Goal: Information Seeking & Learning: Learn about a topic

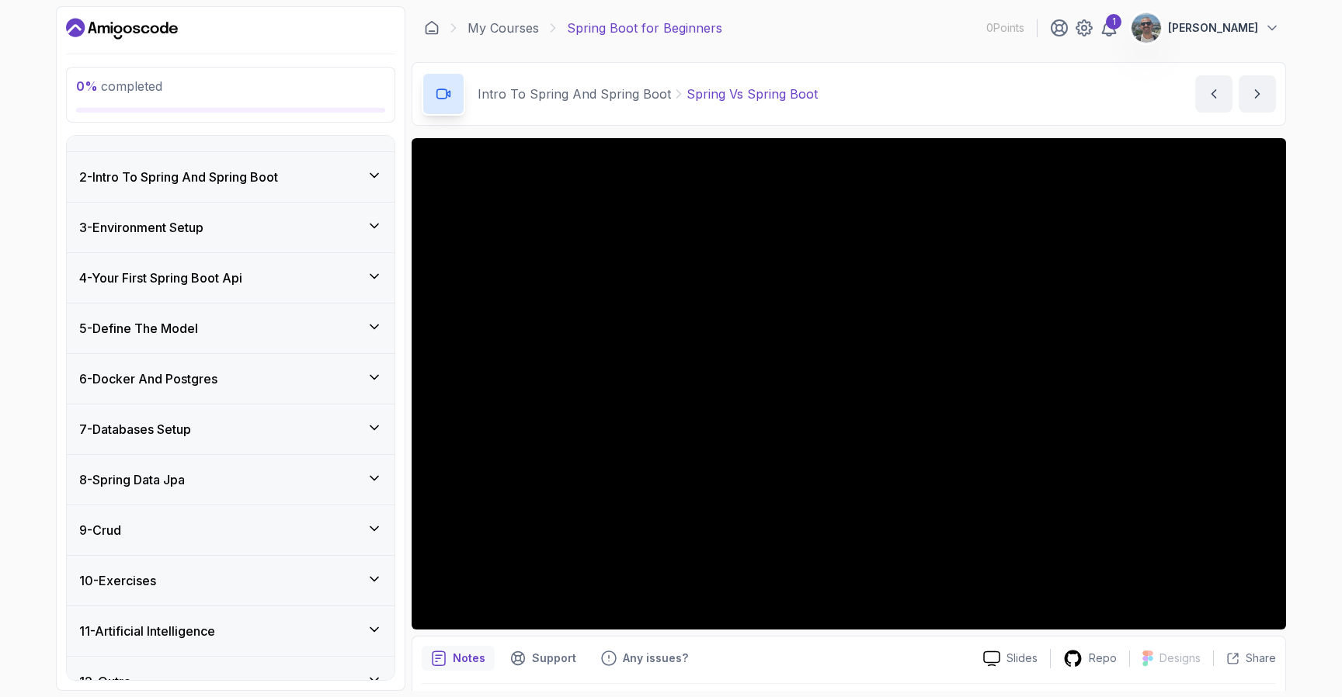
scroll to position [61, 0]
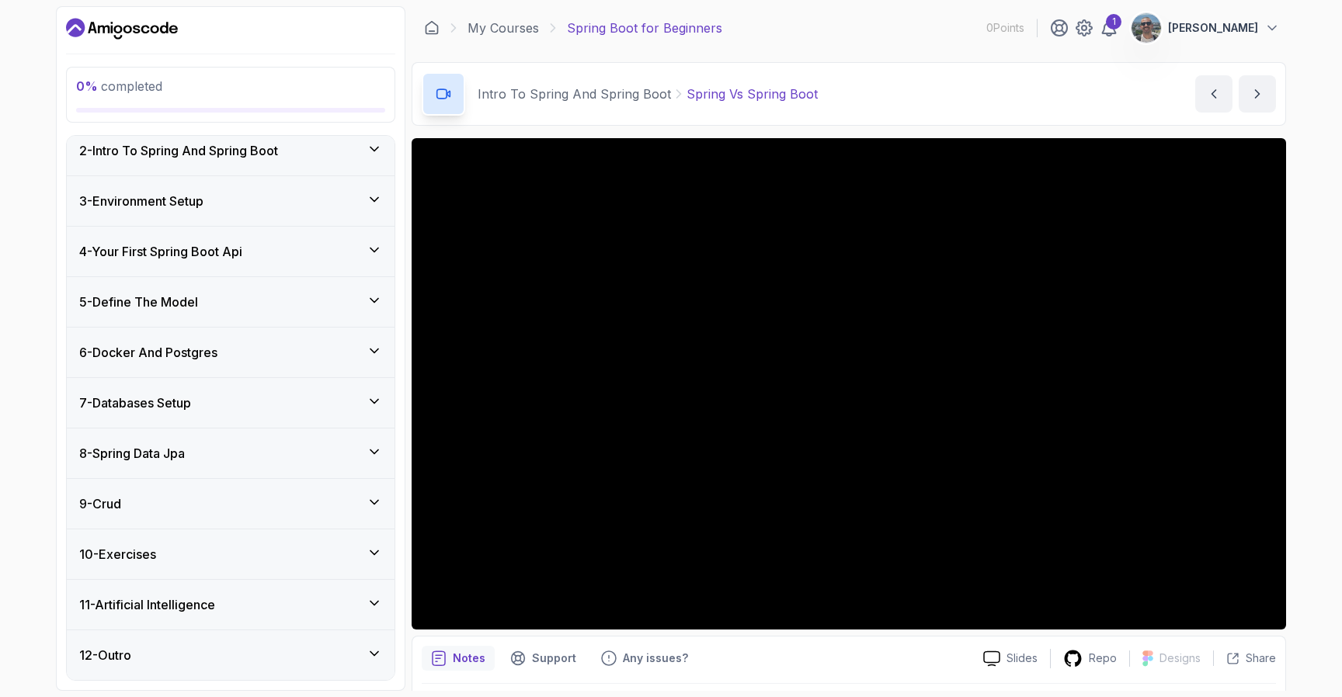
click at [279, 452] on div "8 - Spring Data Jpa" at bounding box center [230, 453] width 303 height 19
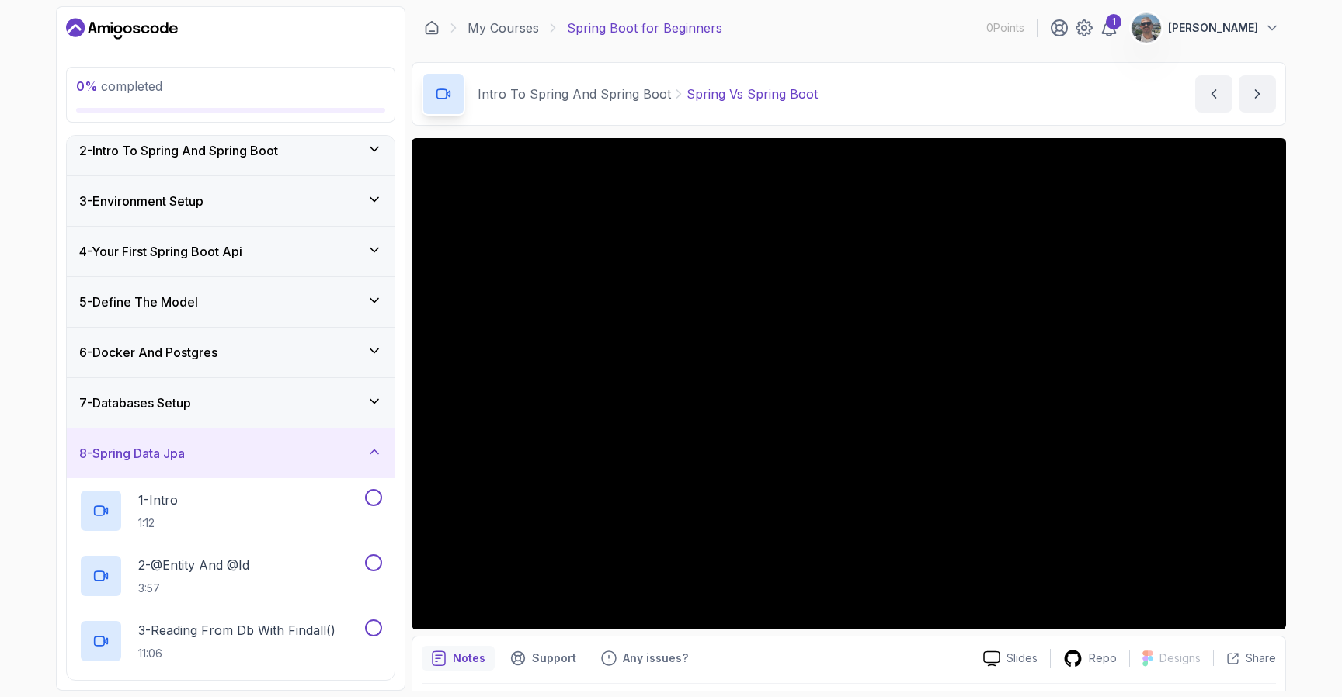
click at [279, 452] on div "8 - Spring Data Jpa" at bounding box center [230, 453] width 303 height 19
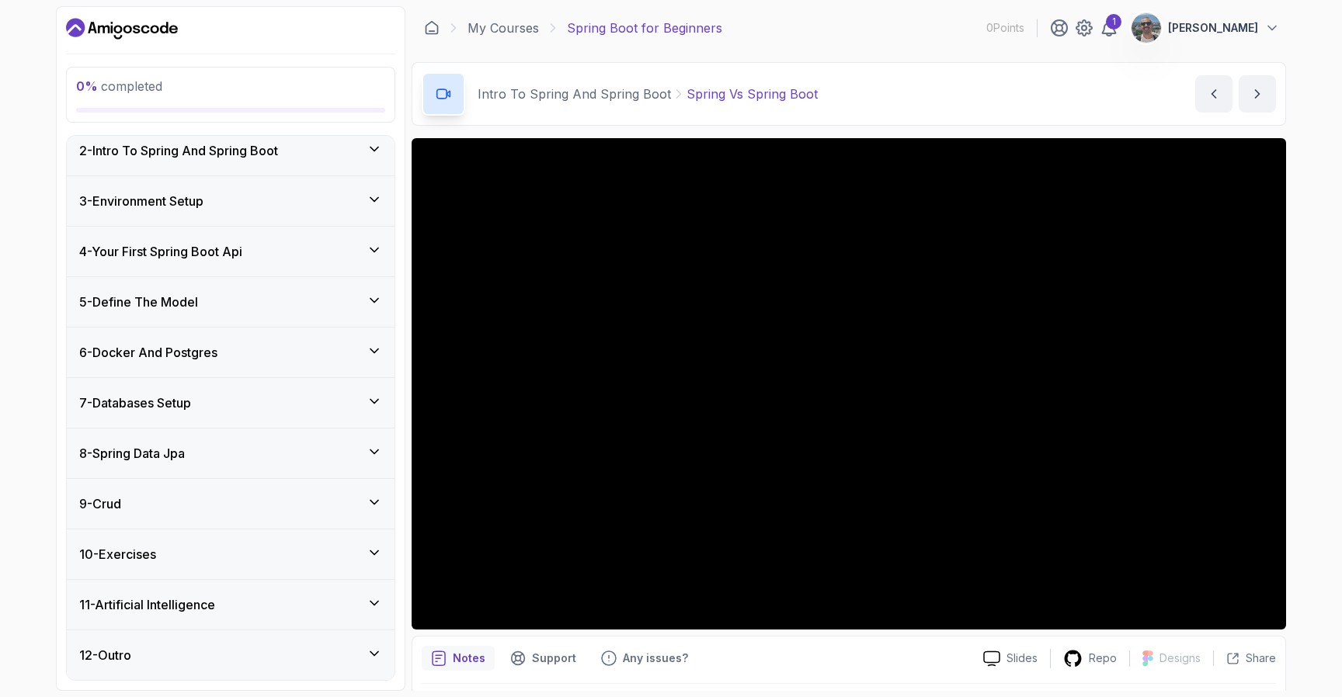
click at [279, 452] on div "8 - Spring Data Jpa" at bounding box center [230, 453] width 303 height 19
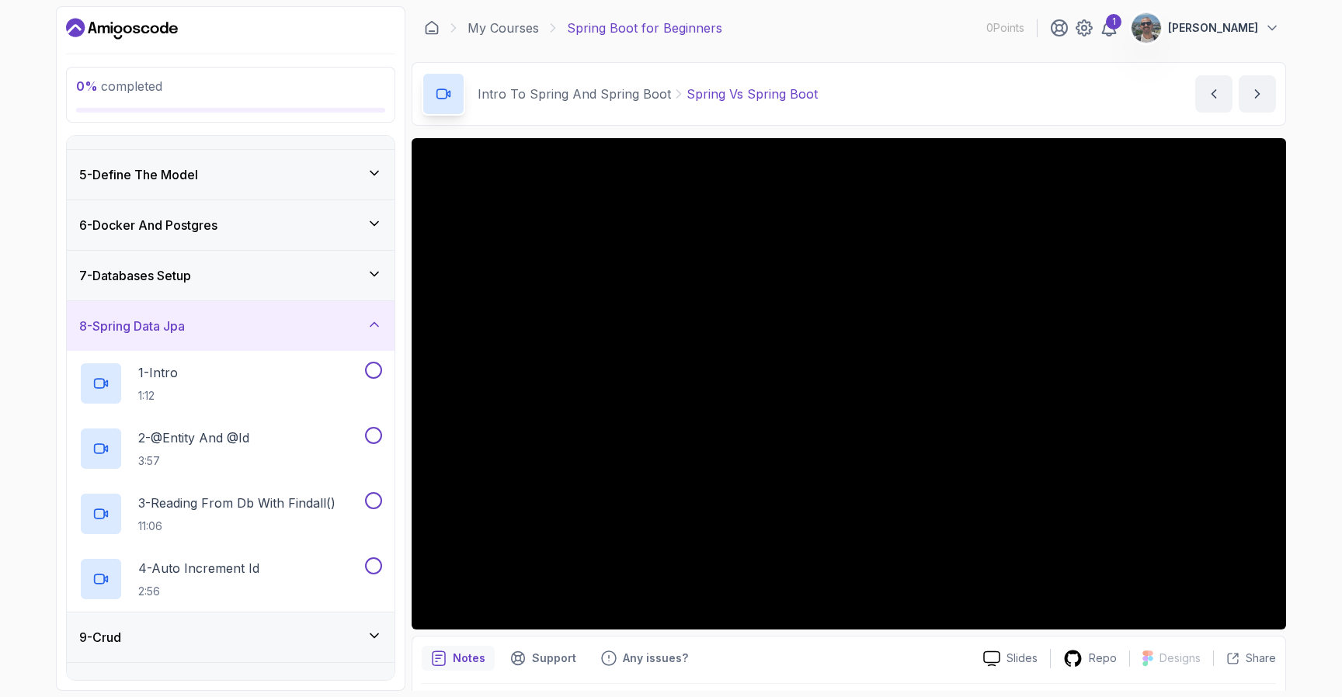
scroll to position [198, 0]
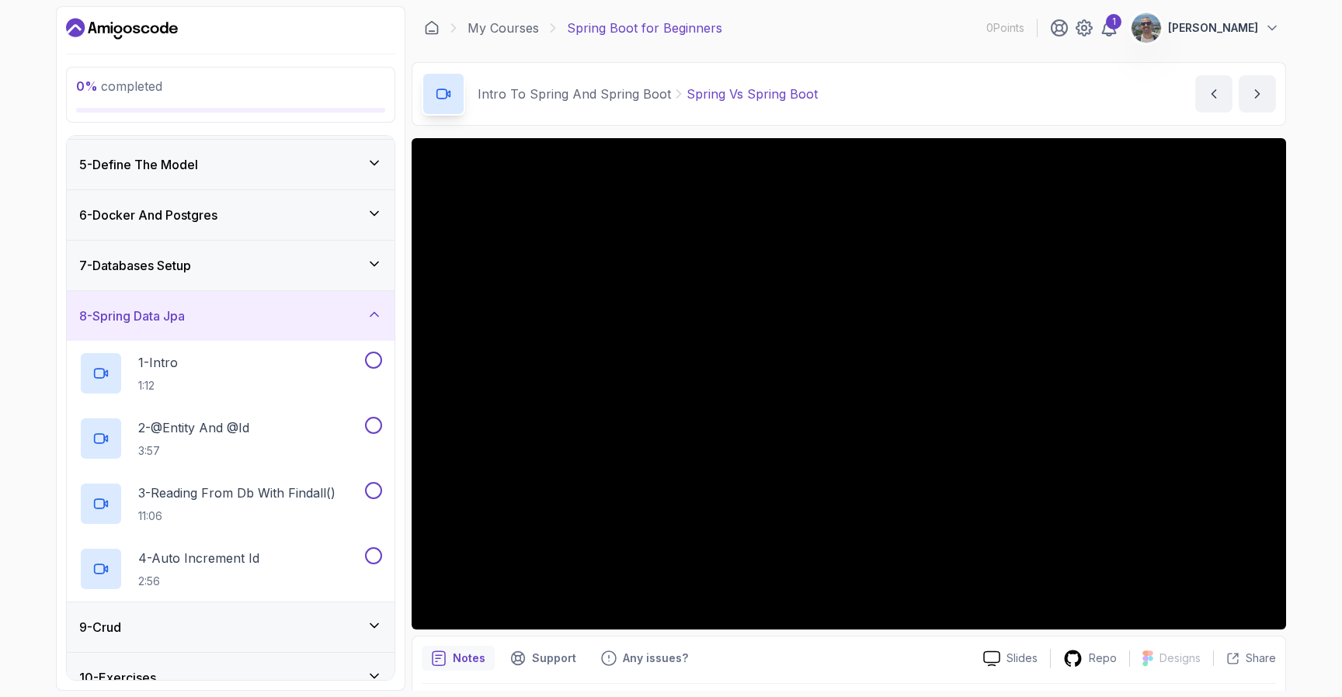
click at [318, 325] on div "8 - Spring Data Jpa" at bounding box center [230, 316] width 303 height 19
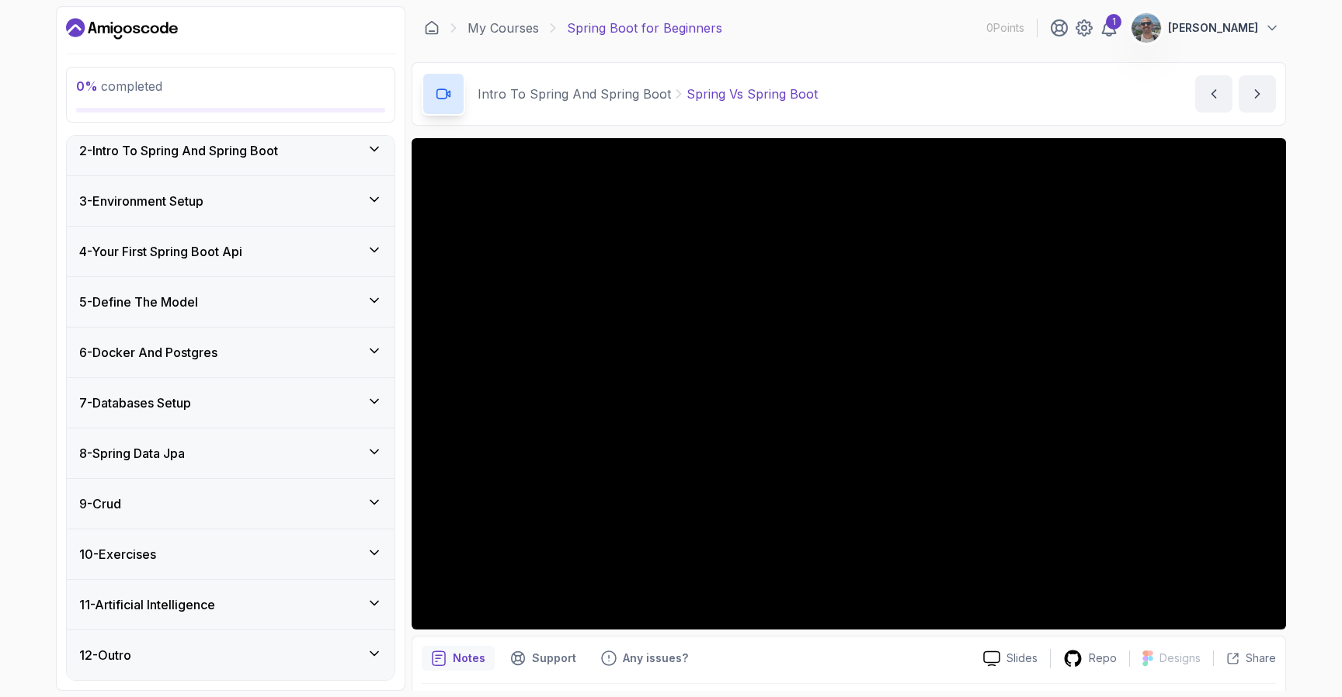
scroll to position [0, 0]
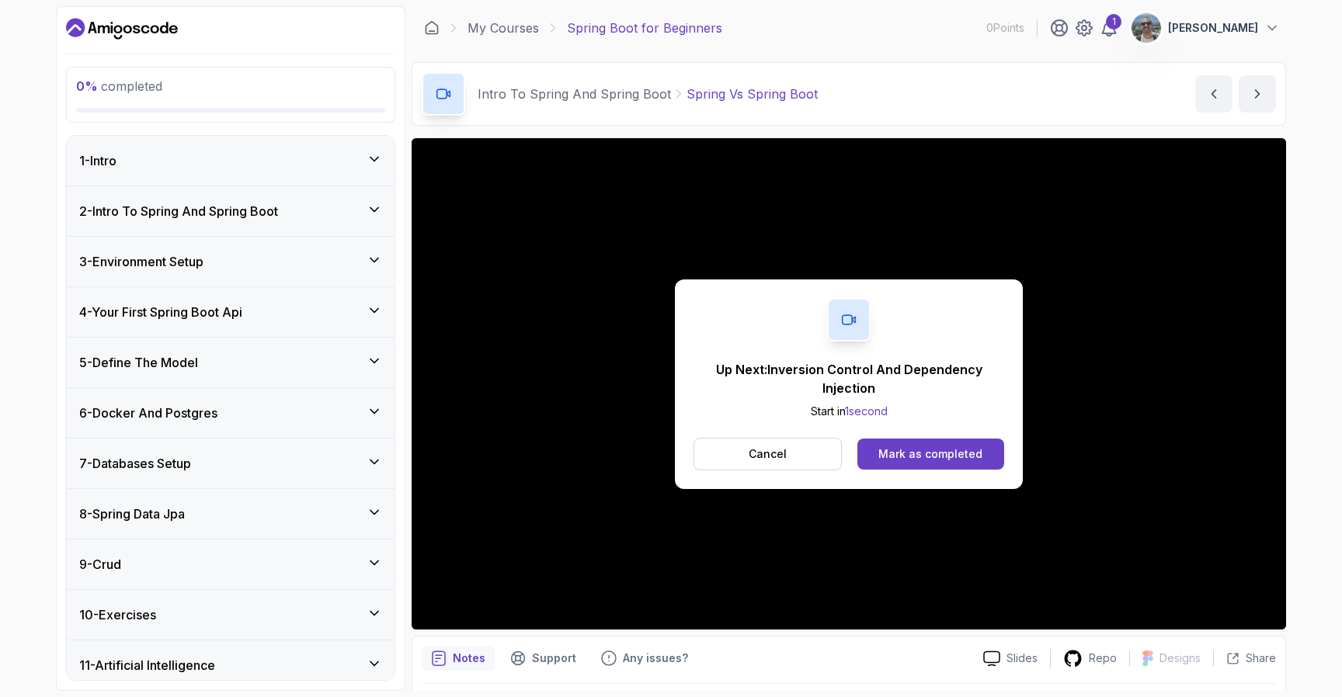
click at [169, 175] on div "1 - Intro" at bounding box center [231, 161] width 328 height 50
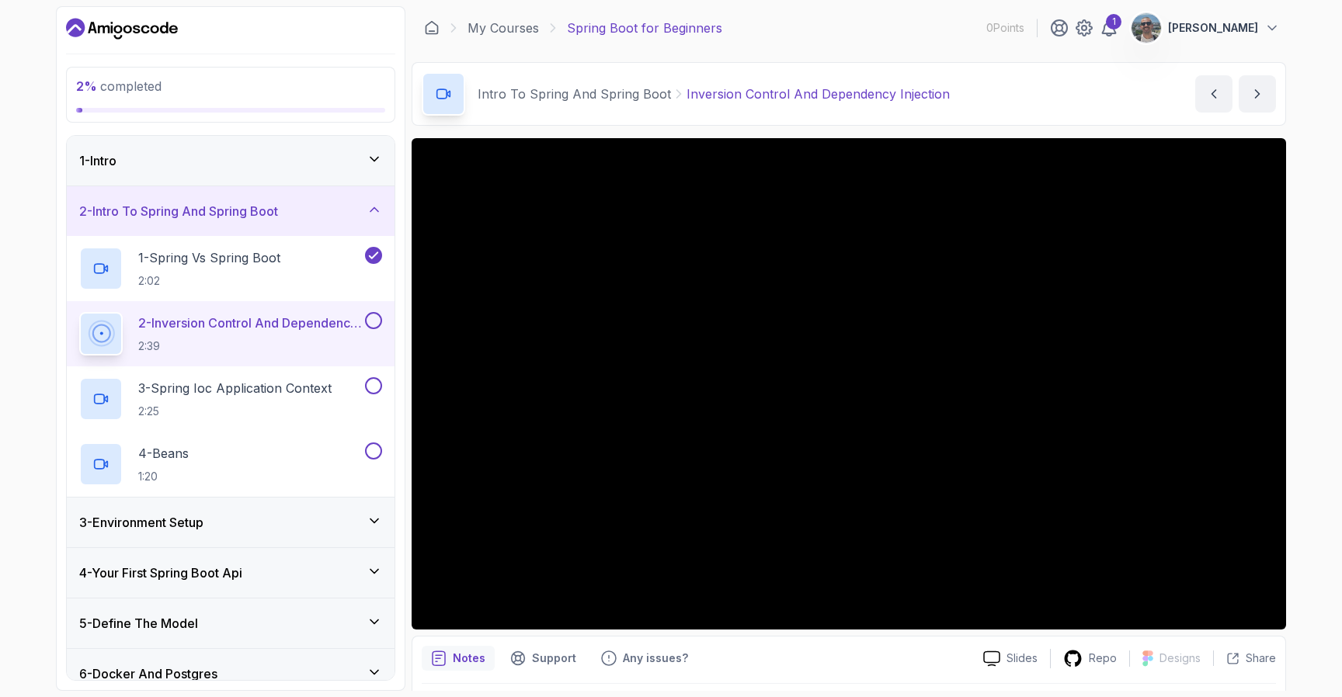
click at [321, 151] on div "1 - Intro" at bounding box center [230, 160] width 303 height 19
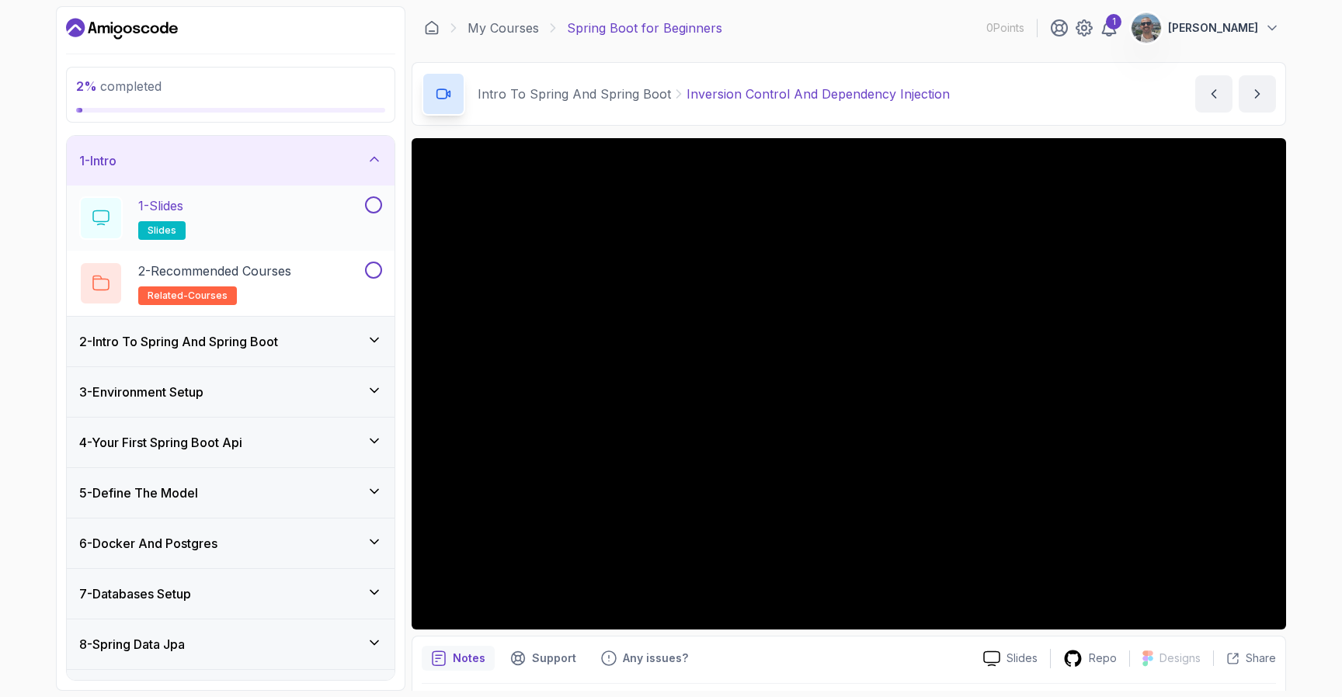
click at [372, 203] on button at bounding box center [373, 204] width 17 height 17
click at [378, 269] on button at bounding box center [373, 270] width 17 height 17
click at [276, 268] on p "2 - Recommended Courses" at bounding box center [214, 271] width 153 height 19
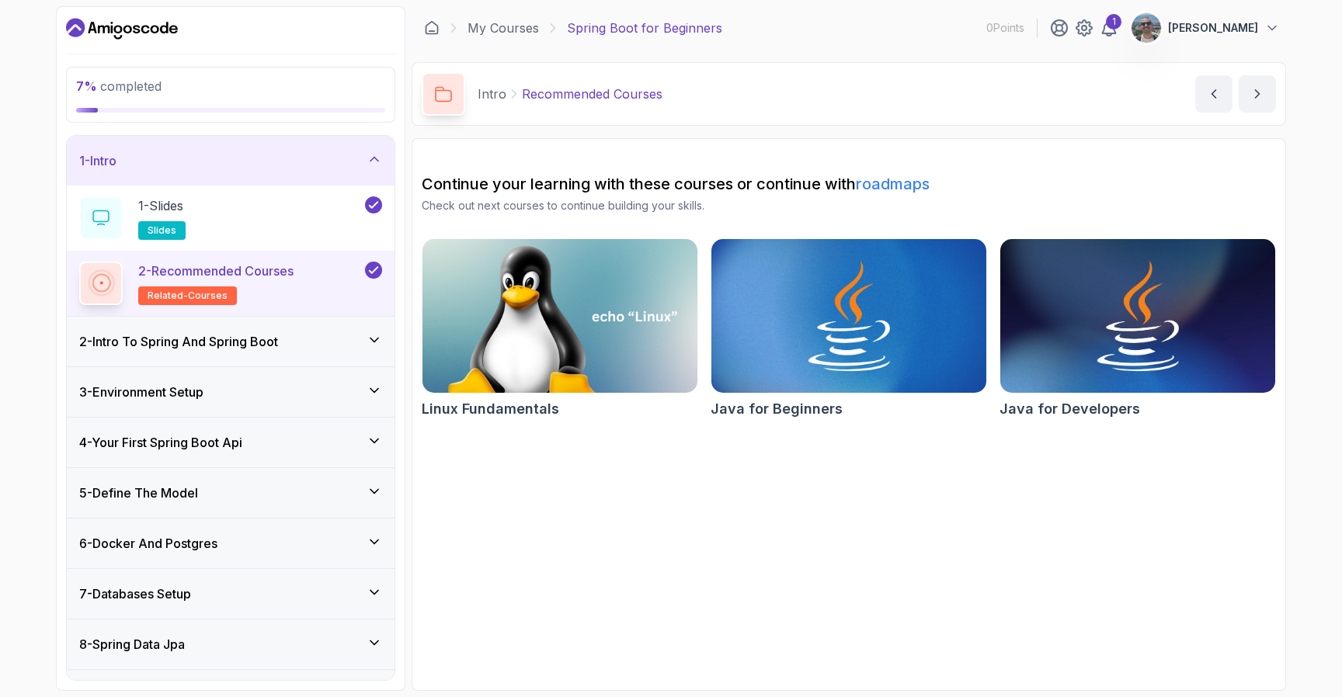
click at [287, 356] on div "2 - Intro To Spring And Spring Boot" at bounding box center [231, 342] width 328 height 50
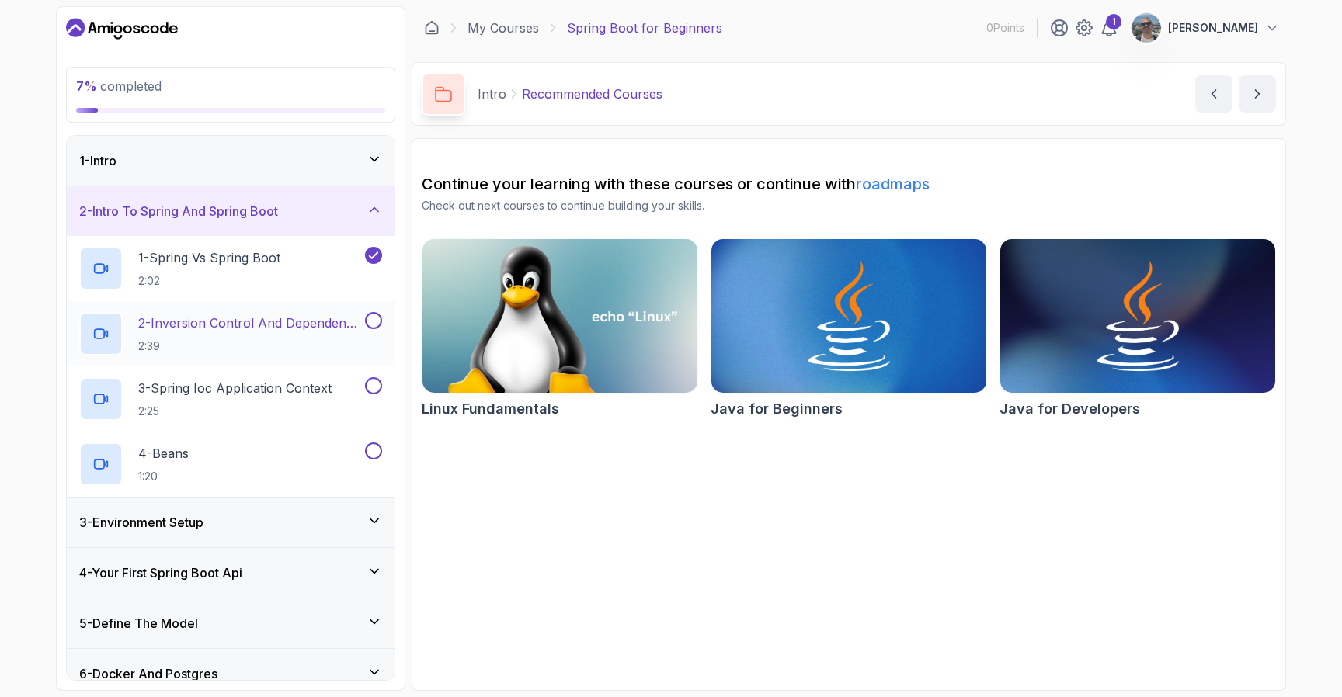
click at [293, 333] on h2 "2 - Inversion Control And Dependency Injection 2:39" at bounding box center [250, 334] width 224 height 40
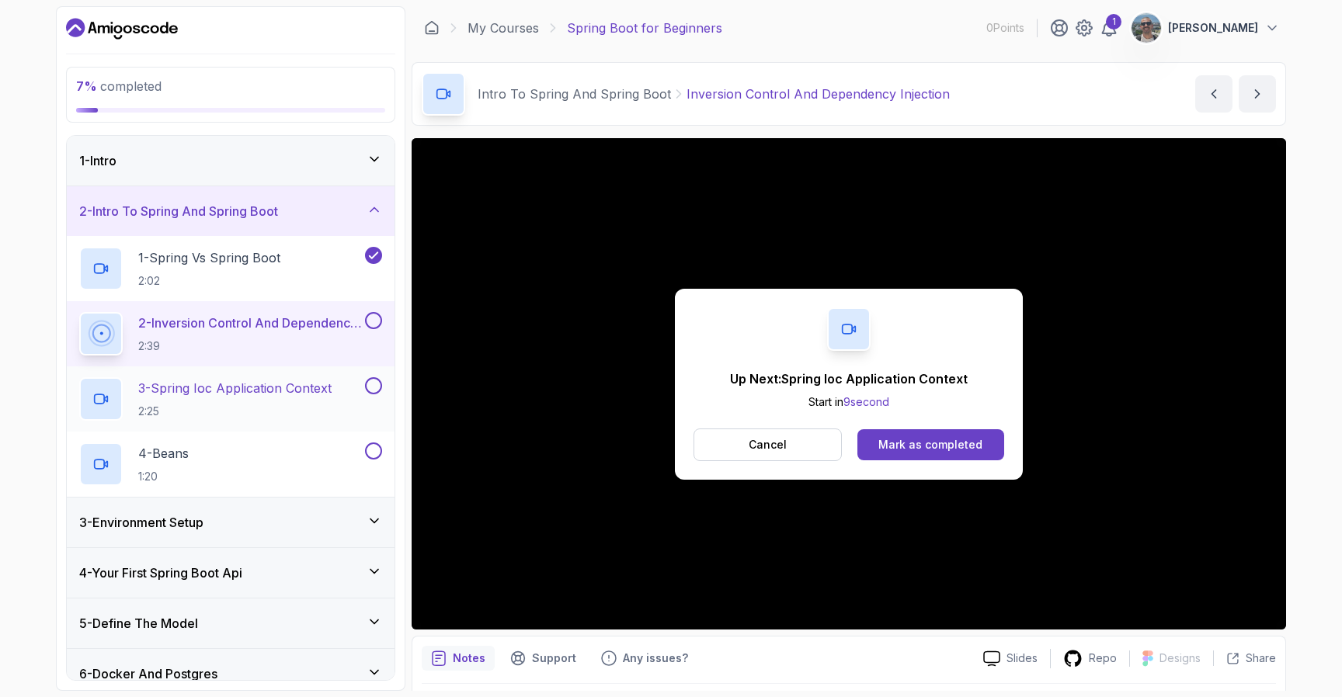
click at [299, 398] on h2 "3 - Spring Ioc Application Context 2:25" at bounding box center [234, 399] width 193 height 40
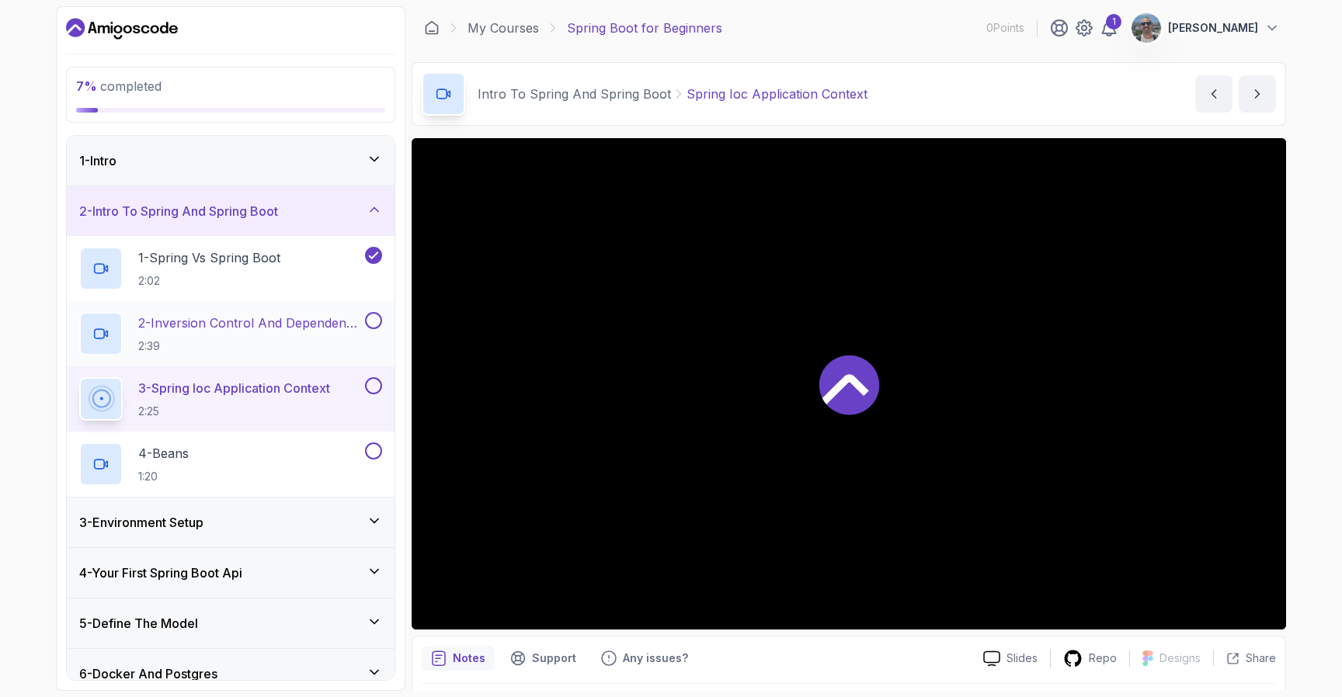
click at [376, 322] on button at bounding box center [373, 320] width 17 height 17
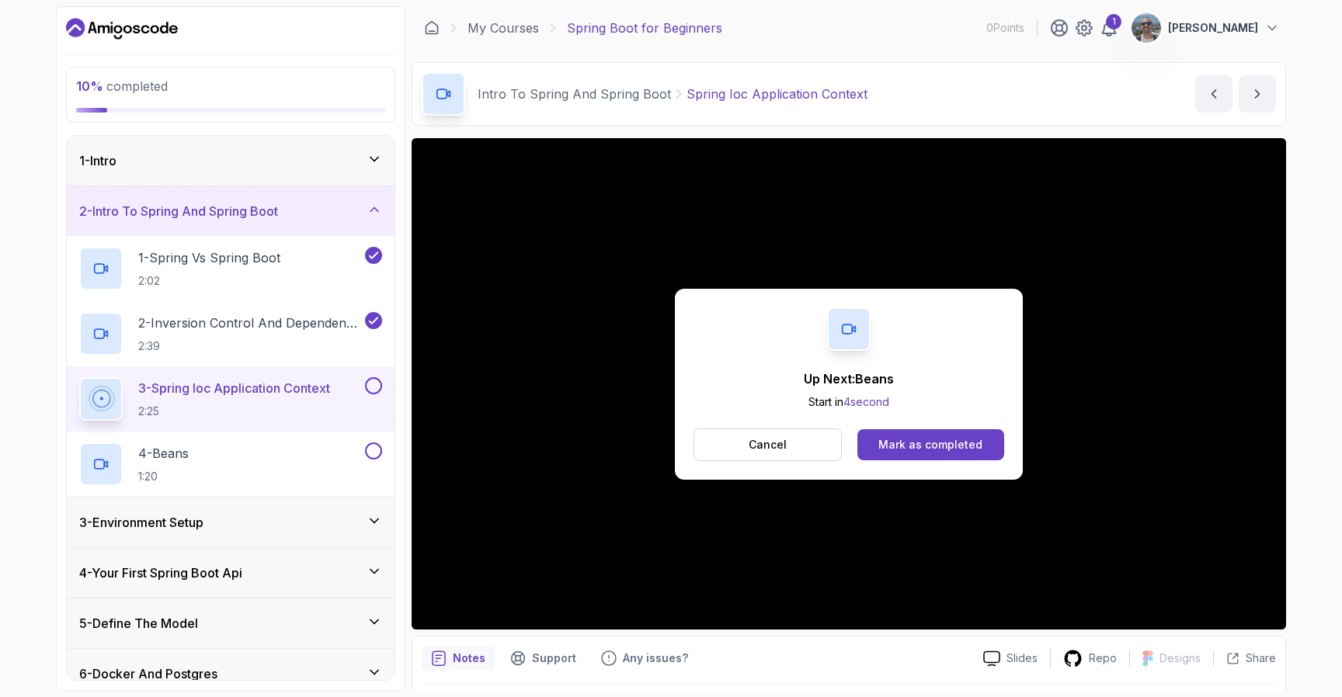
click at [375, 384] on button at bounding box center [373, 385] width 17 height 17
click at [954, 450] on div "Mark as completed" at bounding box center [930, 445] width 104 height 16
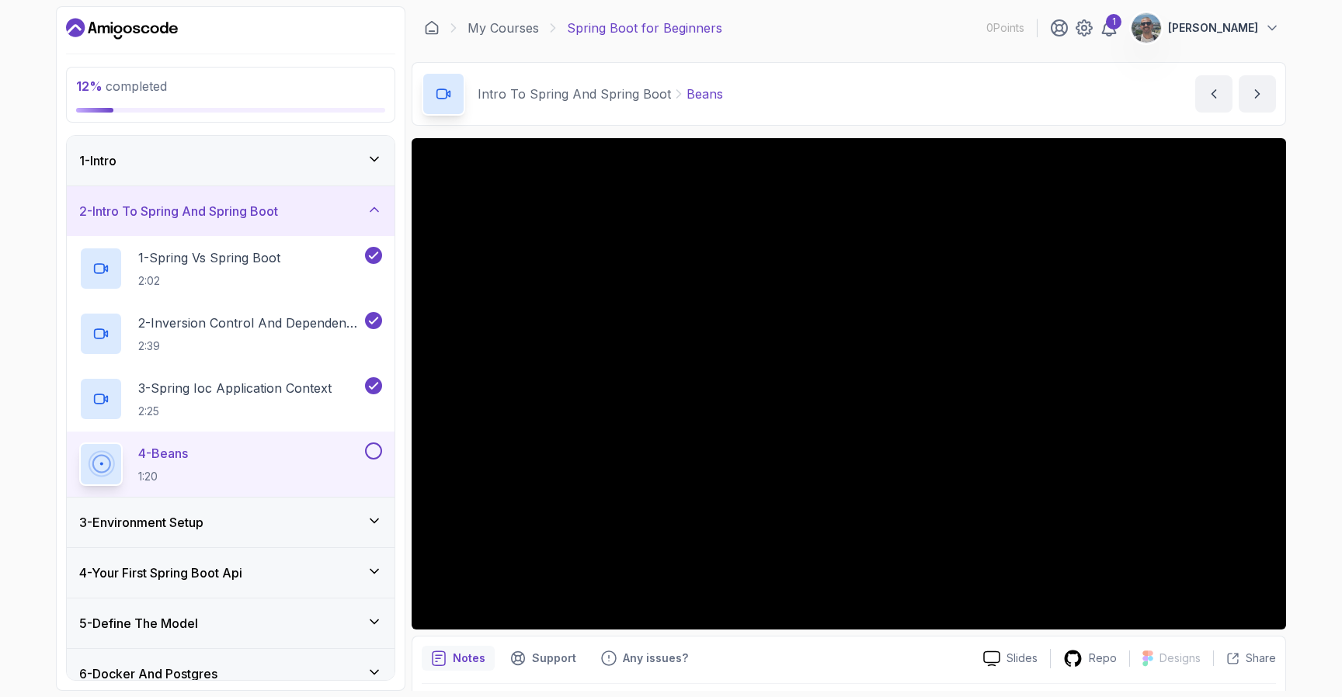
click at [382, 520] on div "3 - Environment Setup" at bounding box center [231, 523] width 328 height 50
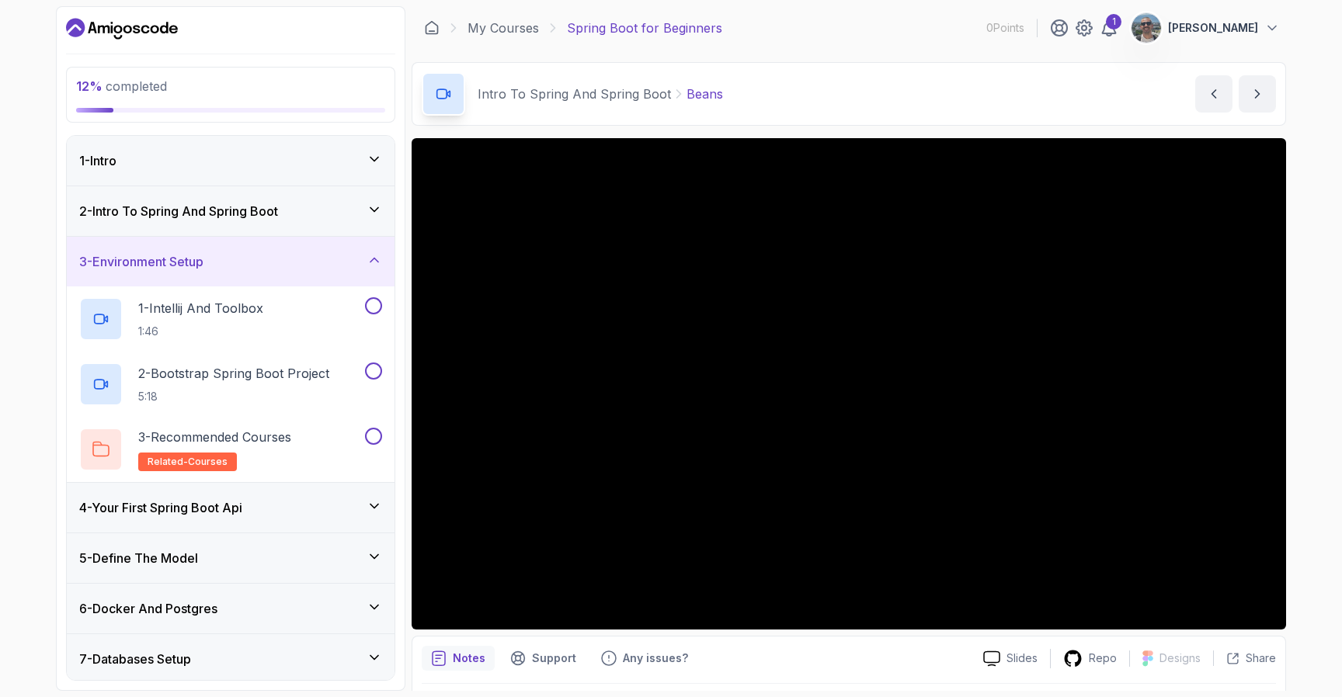
click at [374, 259] on icon at bounding box center [374, 260] width 8 height 4
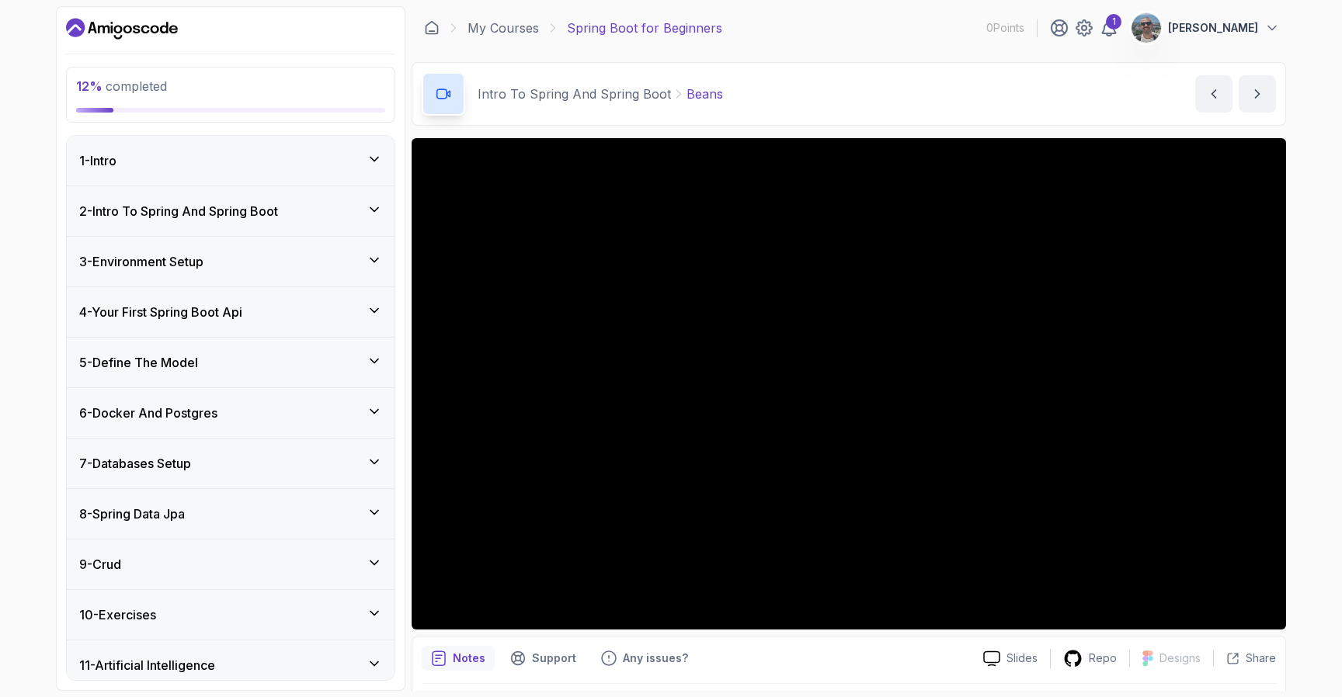
click at [328, 217] on div "2 - Intro To Spring And Spring Boot" at bounding box center [230, 211] width 303 height 19
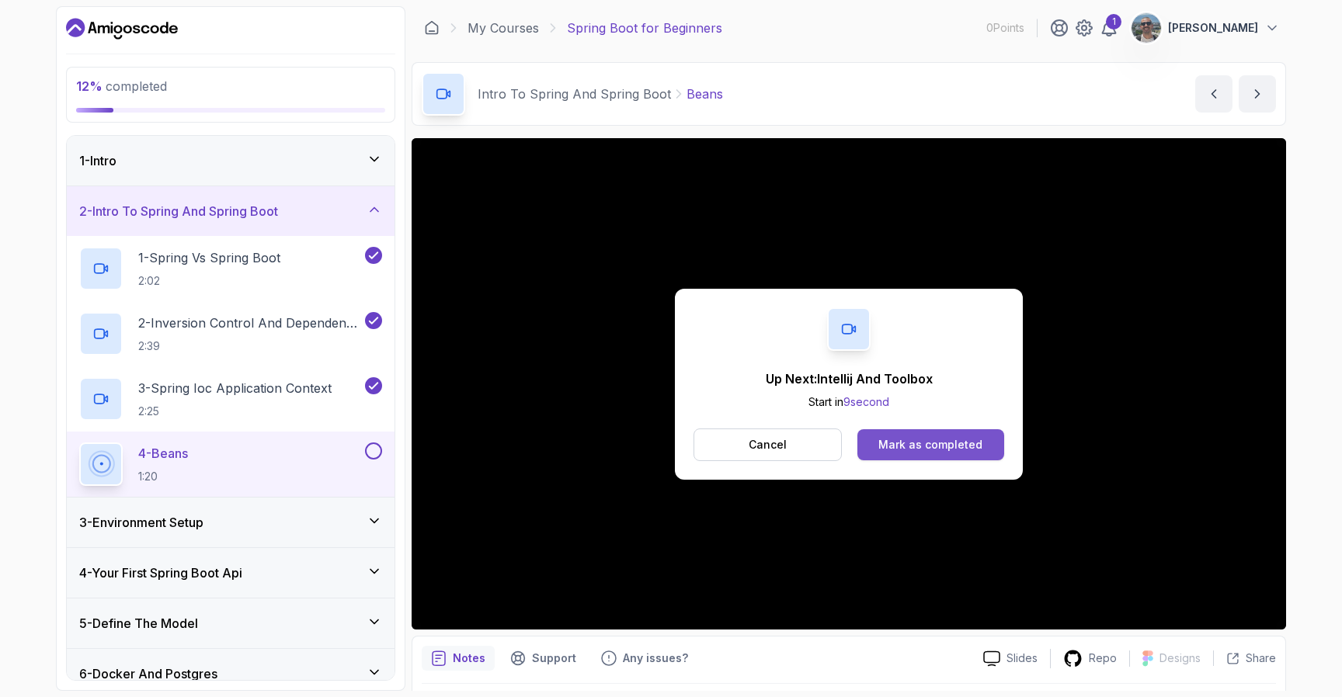
click at [969, 455] on button "Mark as completed" at bounding box center [930, 444] width 147 height 31
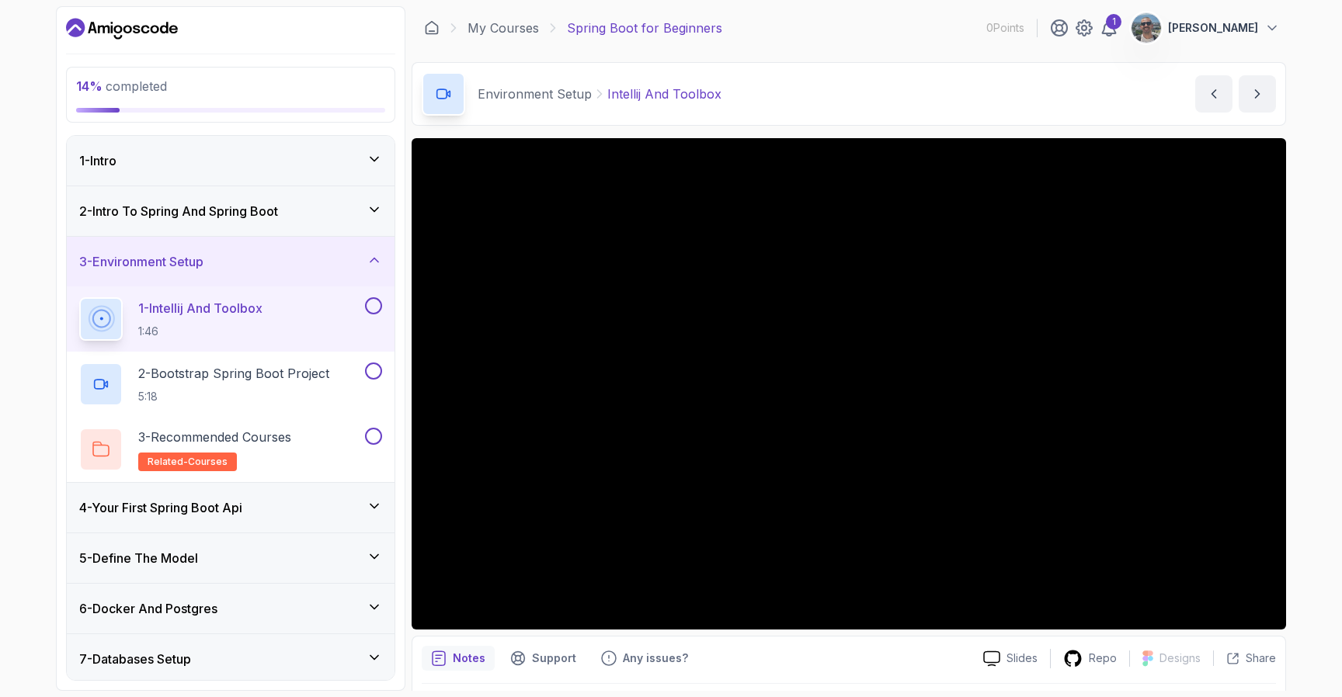
click at [76, 33] on icon "Dashboard" at bounding box center [75, 27] width 19 height 19
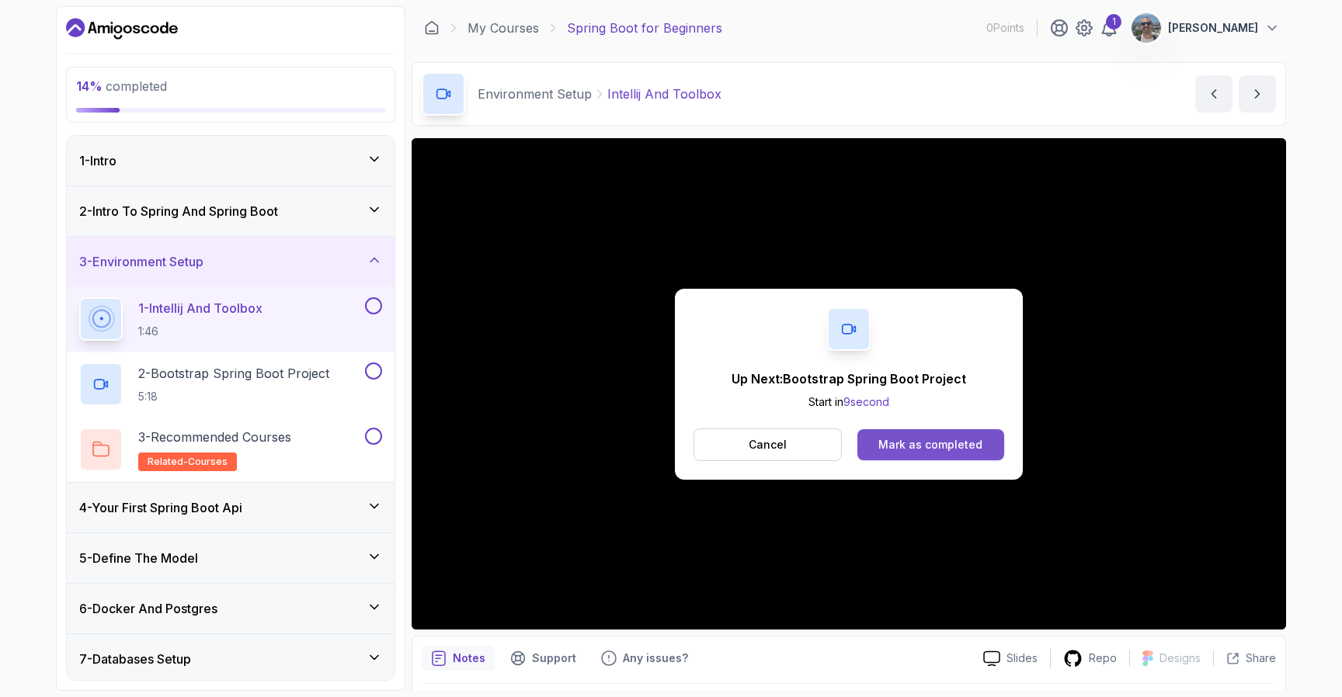
click at [978, 442] on div "Mark as completed" at bounding box center [930, 445] width 104 height 16
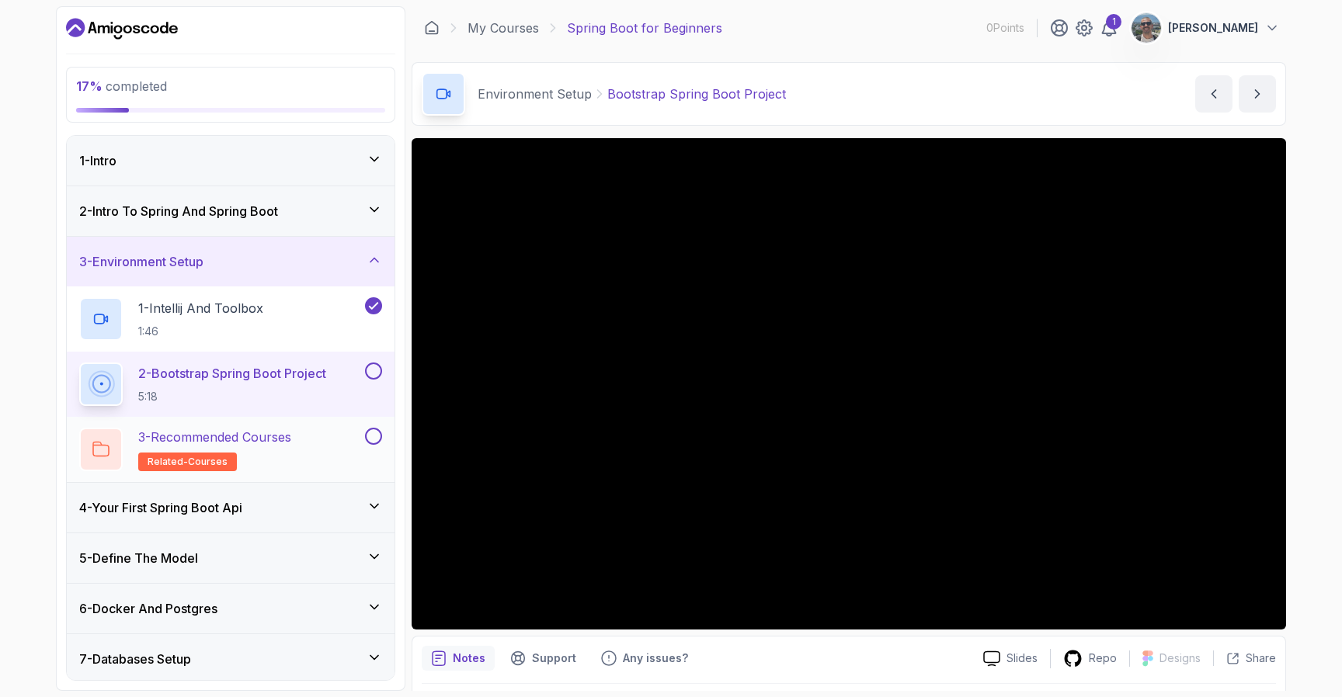
click at [291, 443] on p "3 - Recommended Courses" at bounding box center [214, 437] width 153 height 19
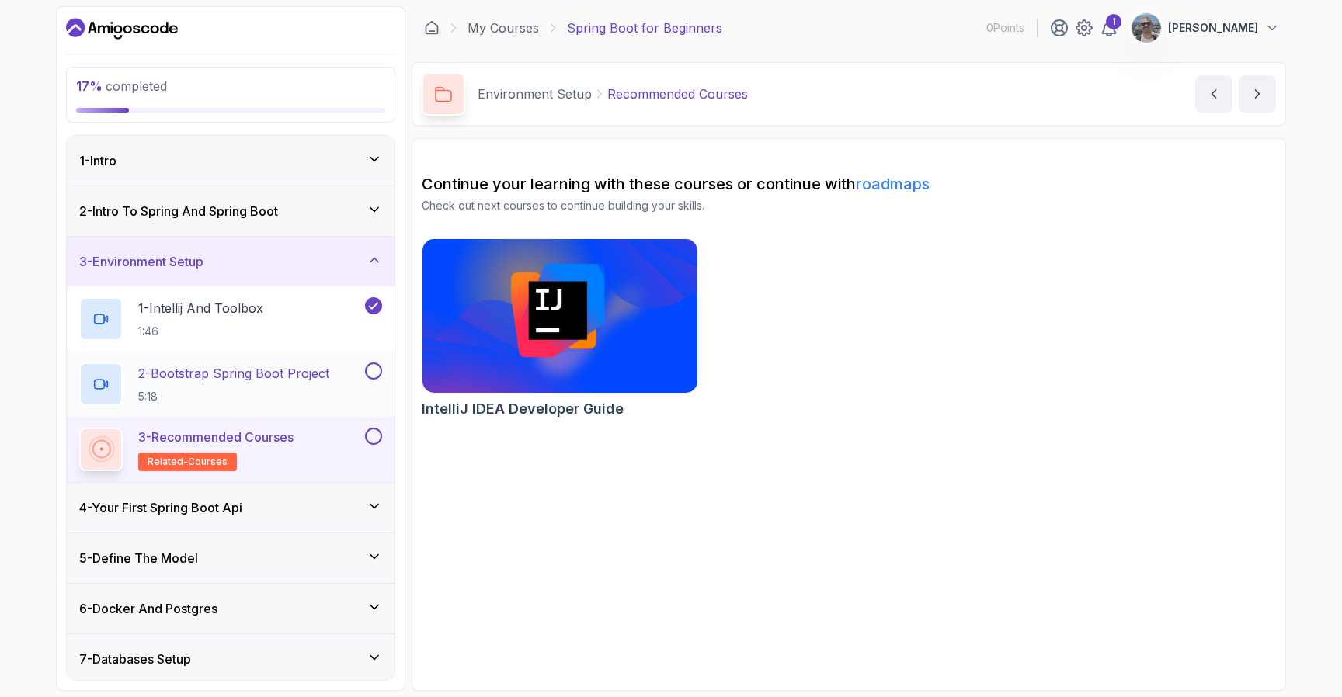
click at [292, 403] on p "5:18" at bounding box center [233, 397] width 191 height 16
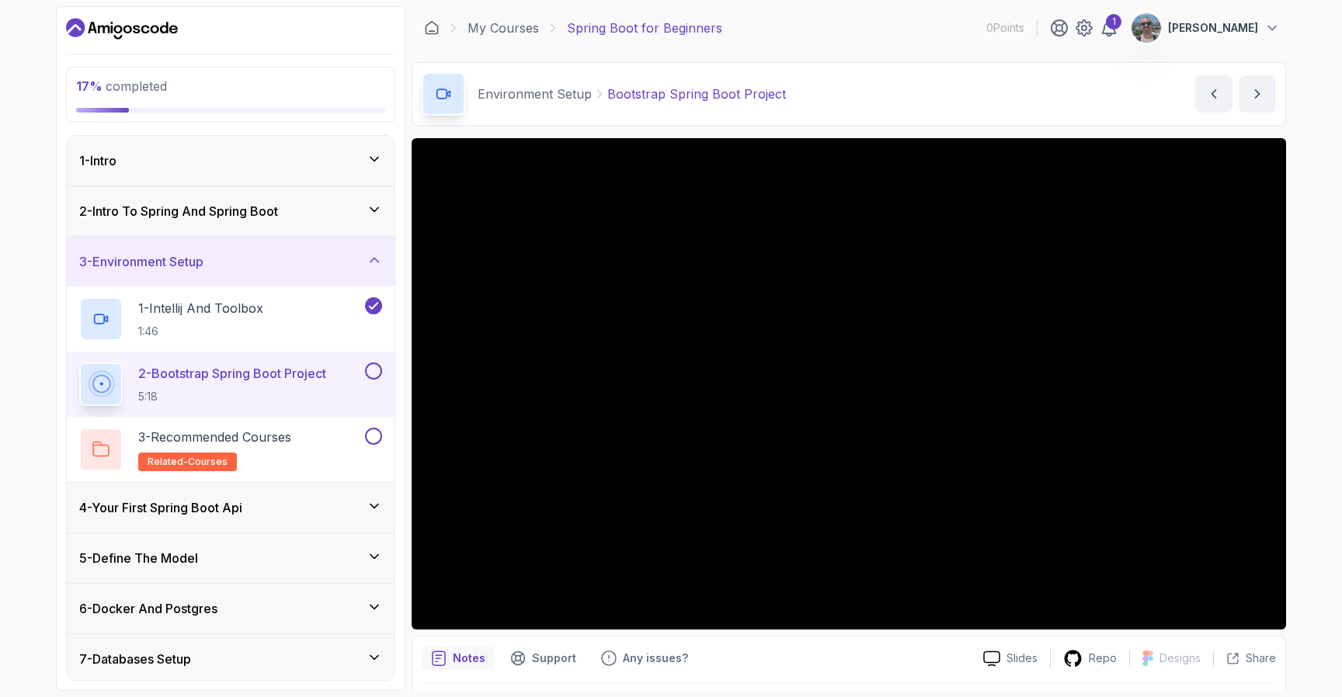
click at [374, 370] on button at bounding box center [373, 371] width 17 height 17
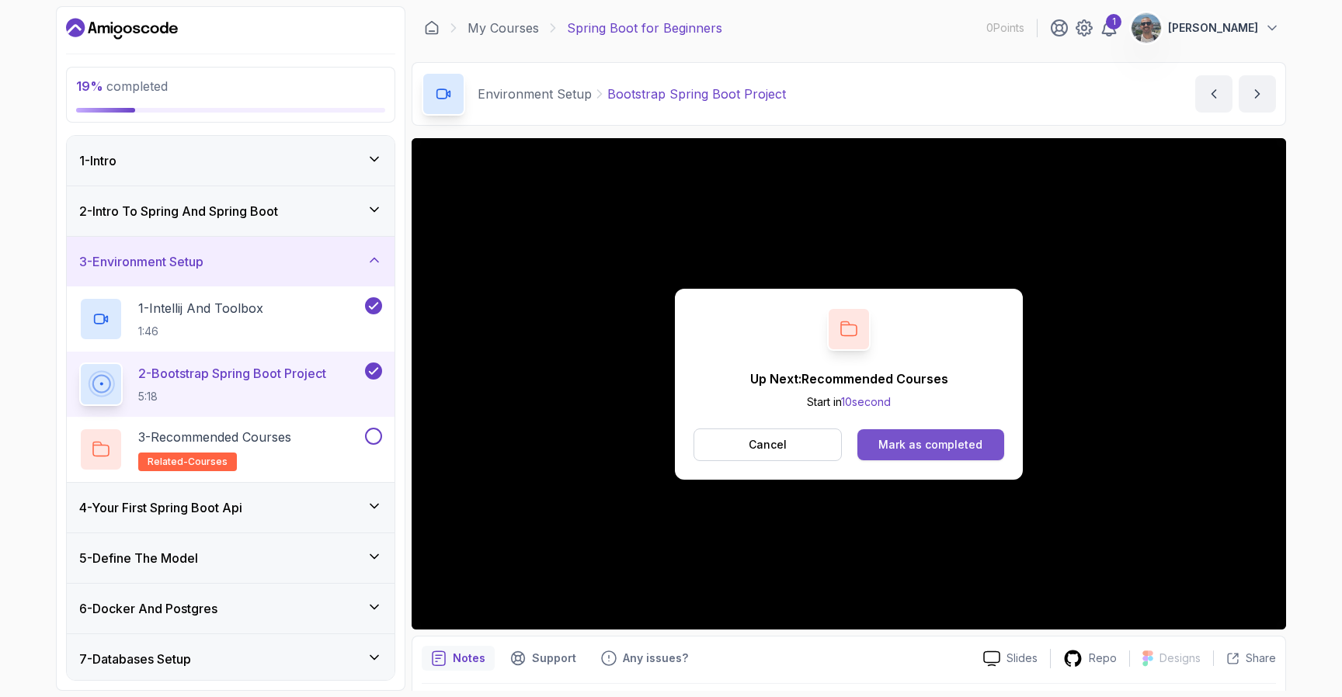
click at [923, 452] on div "Mark as completed" at bounding box center [930, 445] width 104 height 16
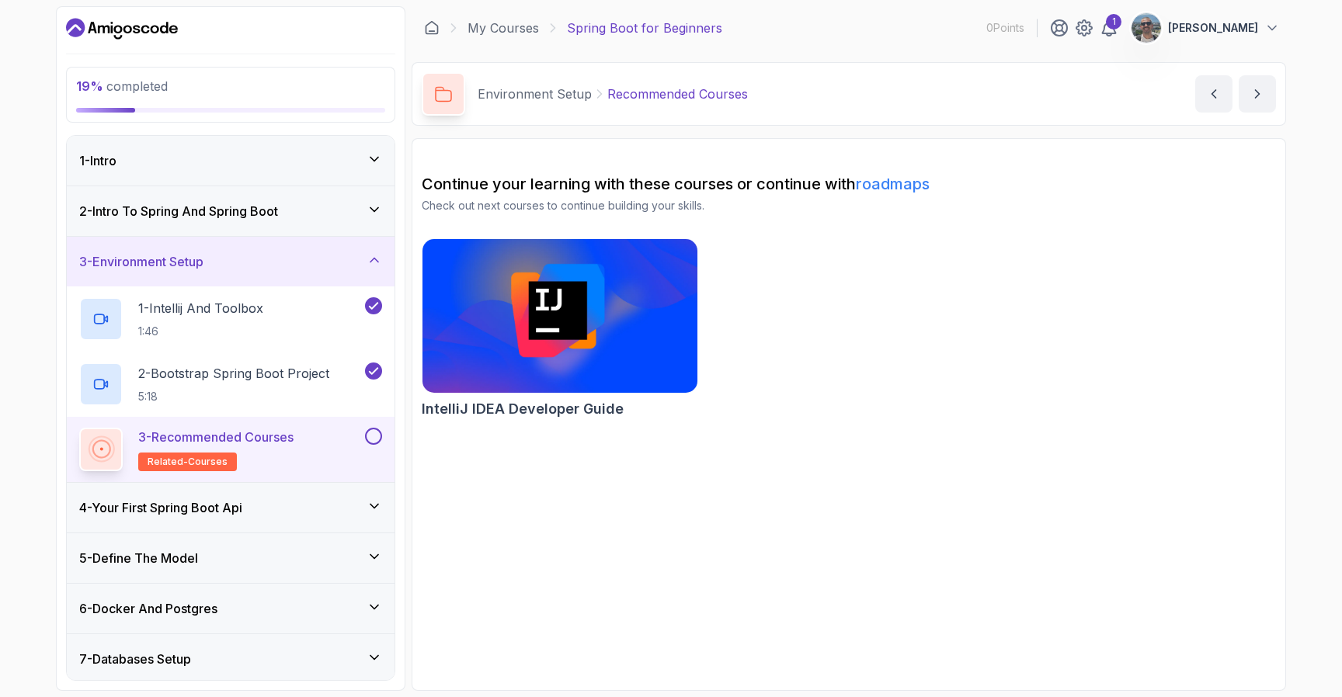
click at [374, 436] on button at bounding box center [373, 436] width 17 height 17
click at [603, 404] on h2 "IntelliJ IDEA Developer Guide" at bounding box center [523, 409] width 202 height 22
click at [375, 261] on icon at bounding box center [375, 260] width 16 height 16
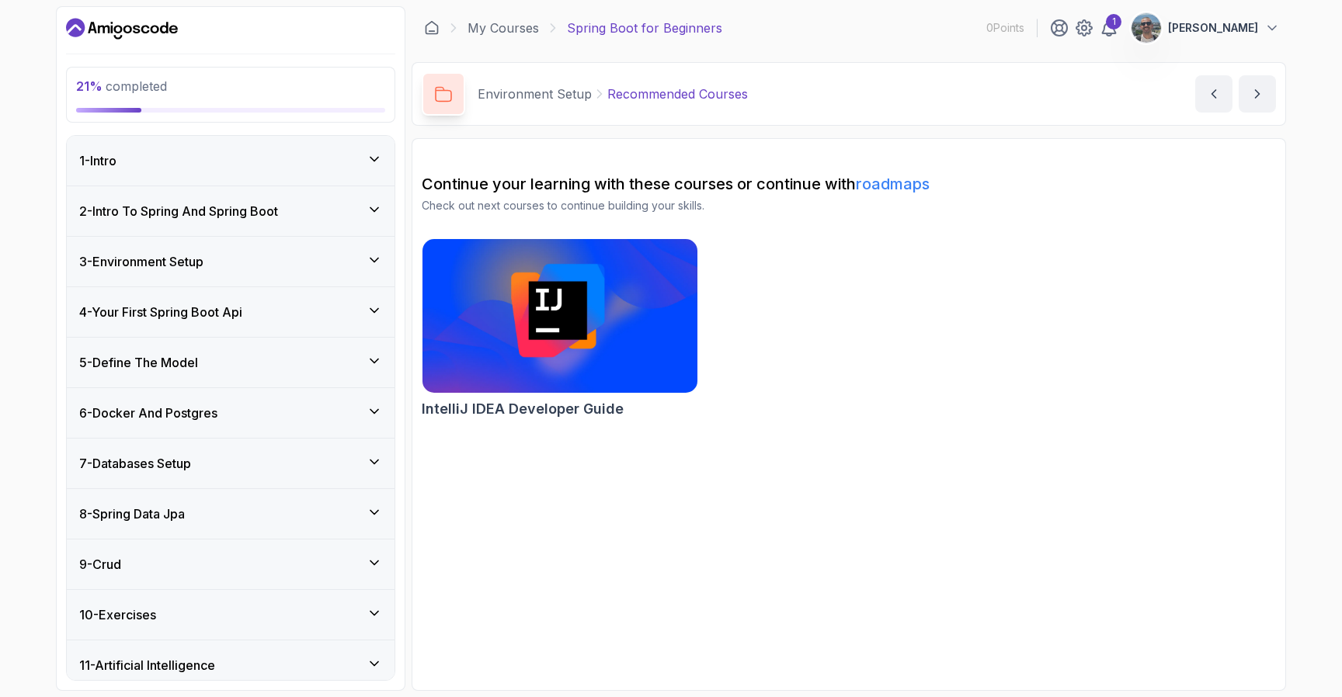
click at [363, 316] on div "4 - Your First Spring Boot Api" at bounding box center [230, 312] width 303 height 19
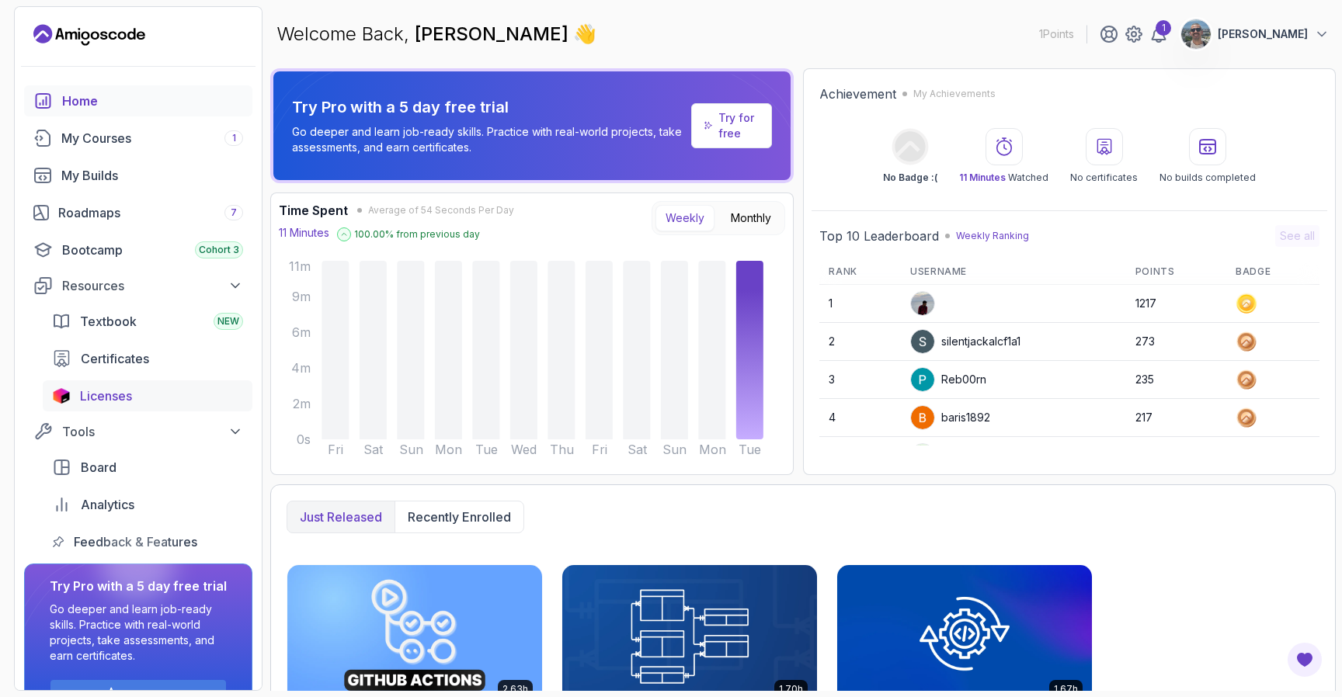
click at [109, 391] on span "Licenses" at bounding box center [106, 396] width 52 height 19
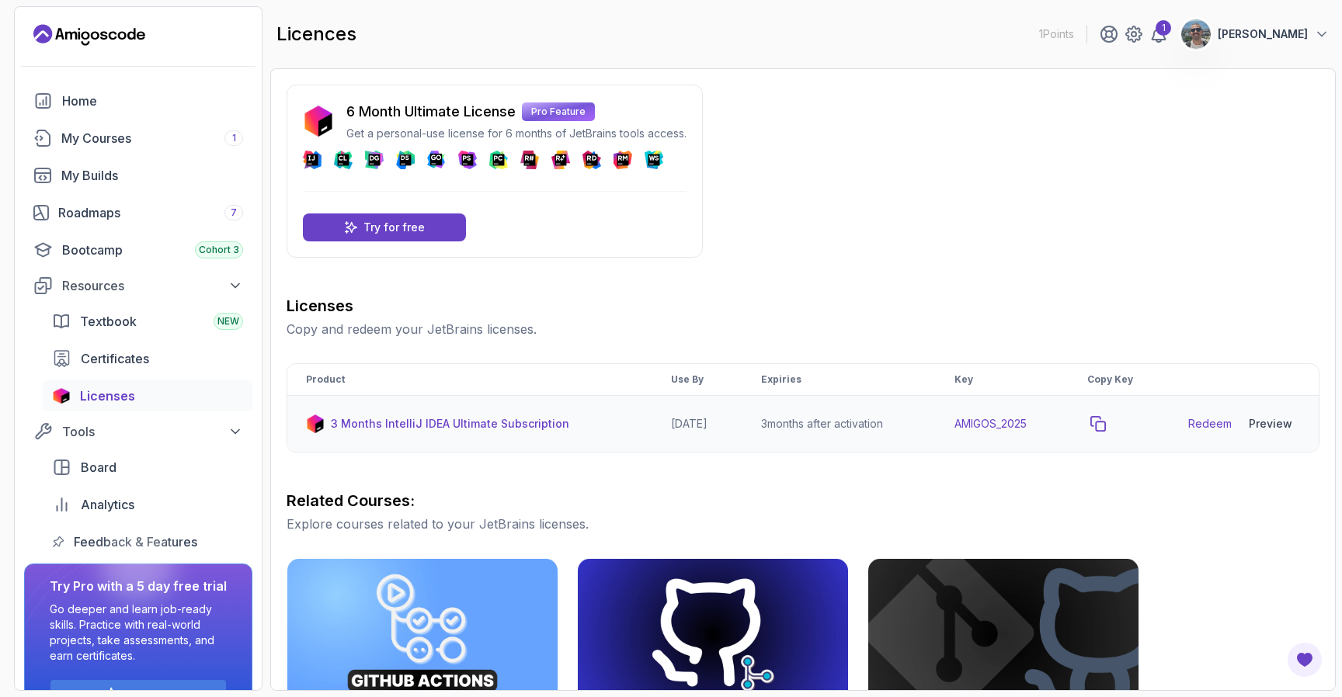
click at [1103, 422] on icon "copy-button" at bounding box center [1098, 424] width 16 height 16
click at [399, 229] on p "Try for free" at bounding box center [393, 228] width 61 height 16
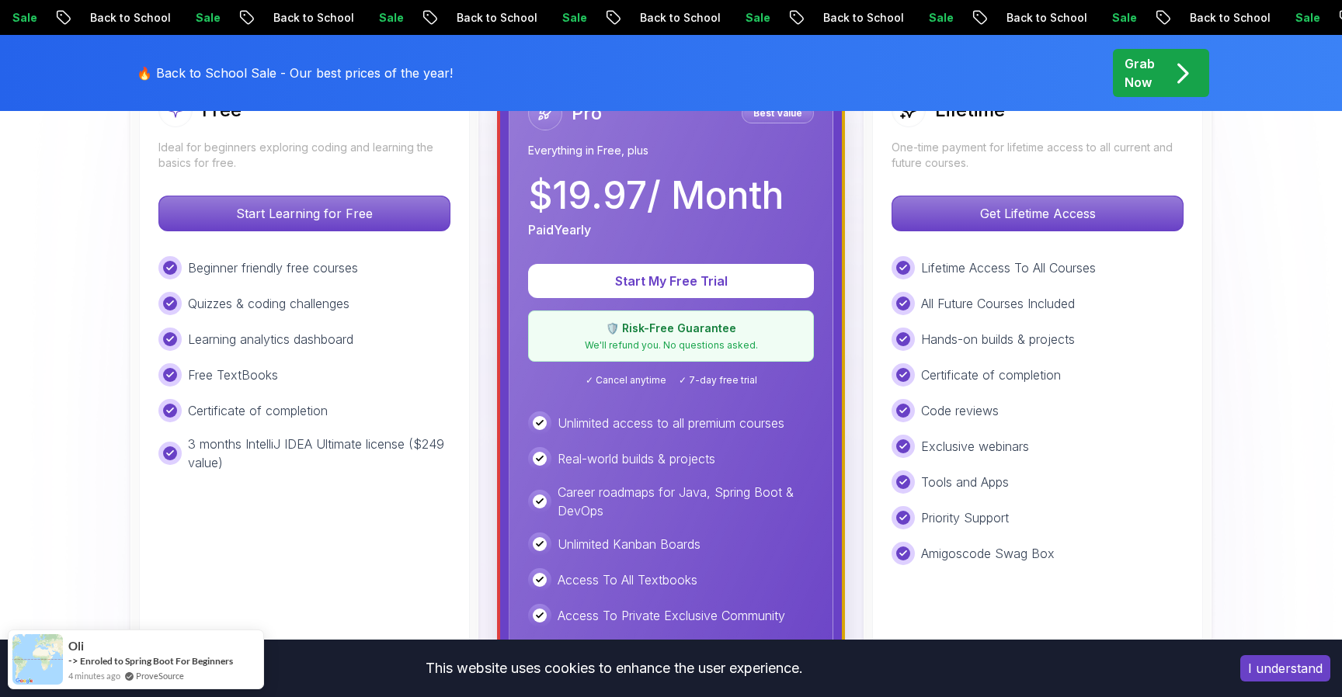
scroll to position [510, 0]
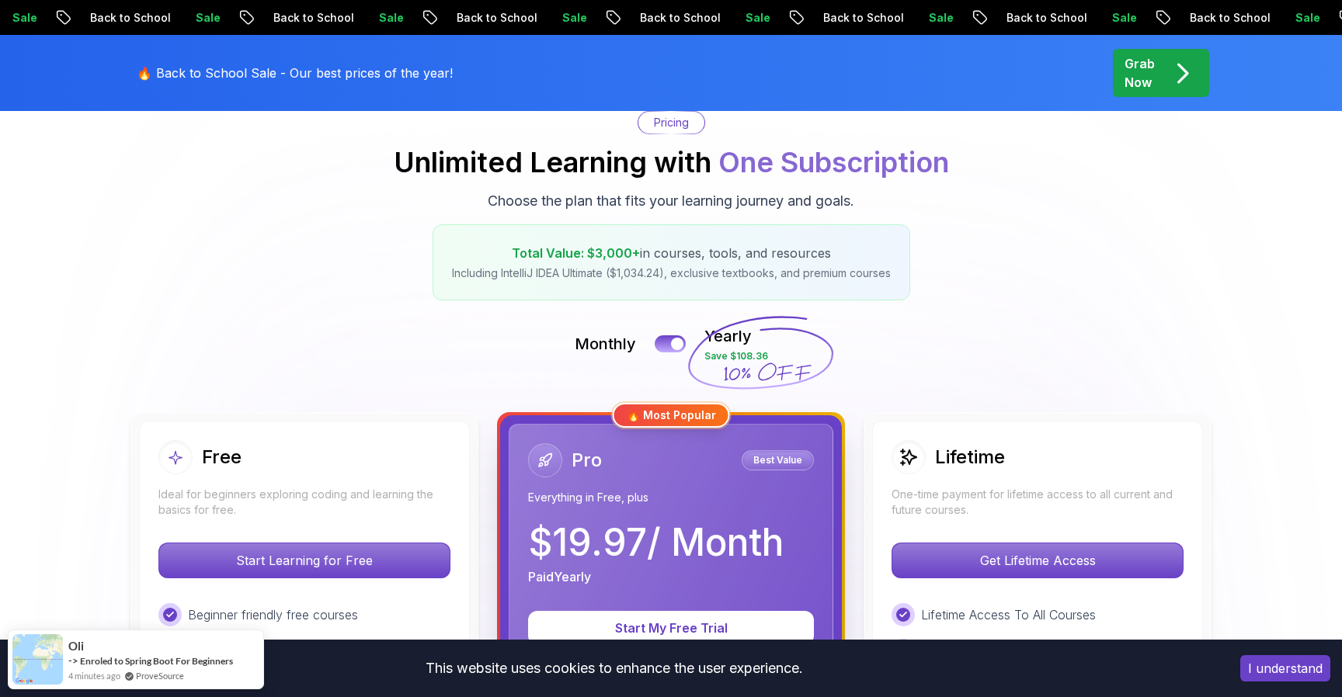
scroll to position [0, 0]
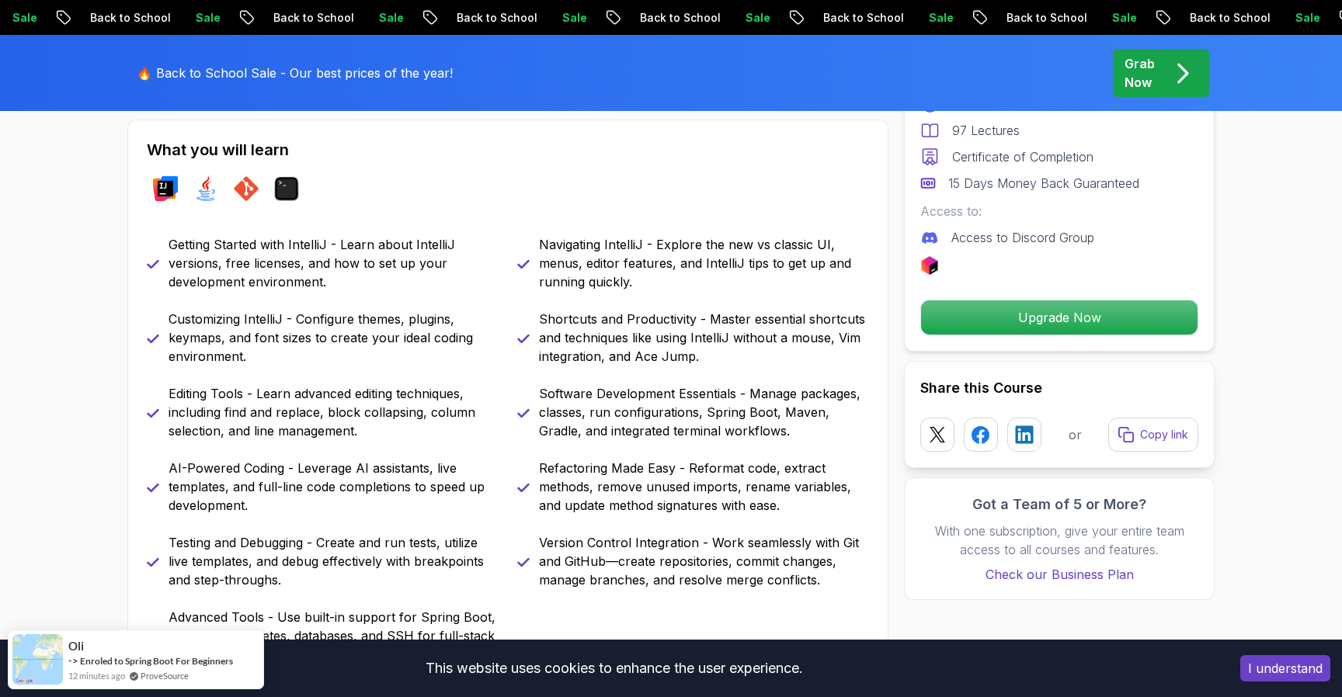
scroll to position [668, 0]
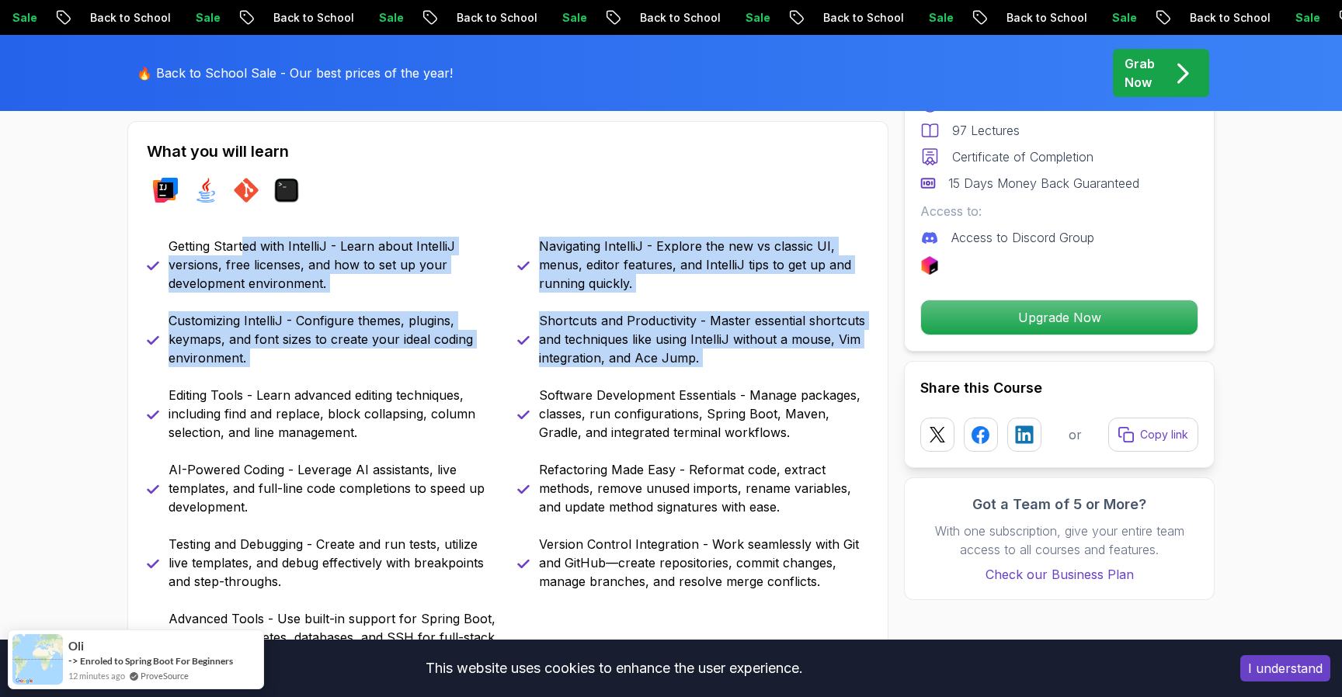
drag, startPoint x: 241, startPoint y: 251, endPoint x: 349, endPoint y: 384, distance: 170.6
click at [349, 381] on div "Getting Started with IntelliJ - Learn about IntelliJ versions, free licenses, a…" at bounding box center [508, 451] width 722 height 429
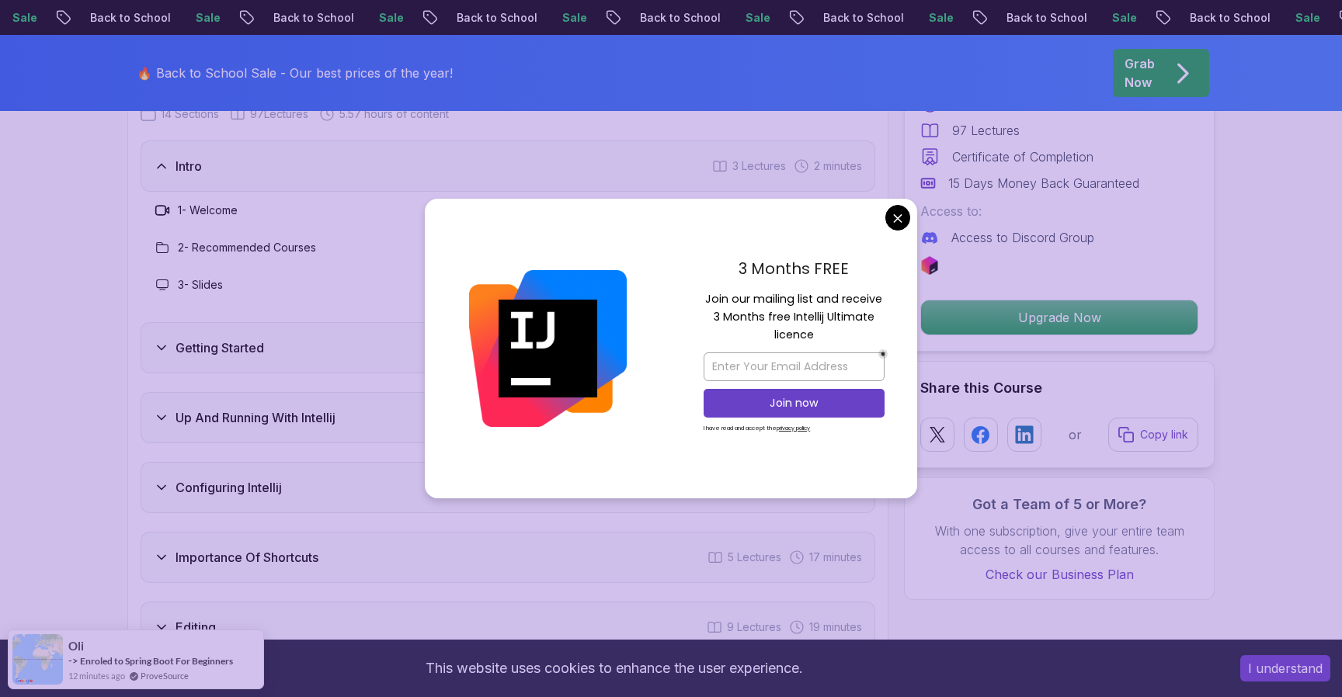
scroll to position [2477, 0]
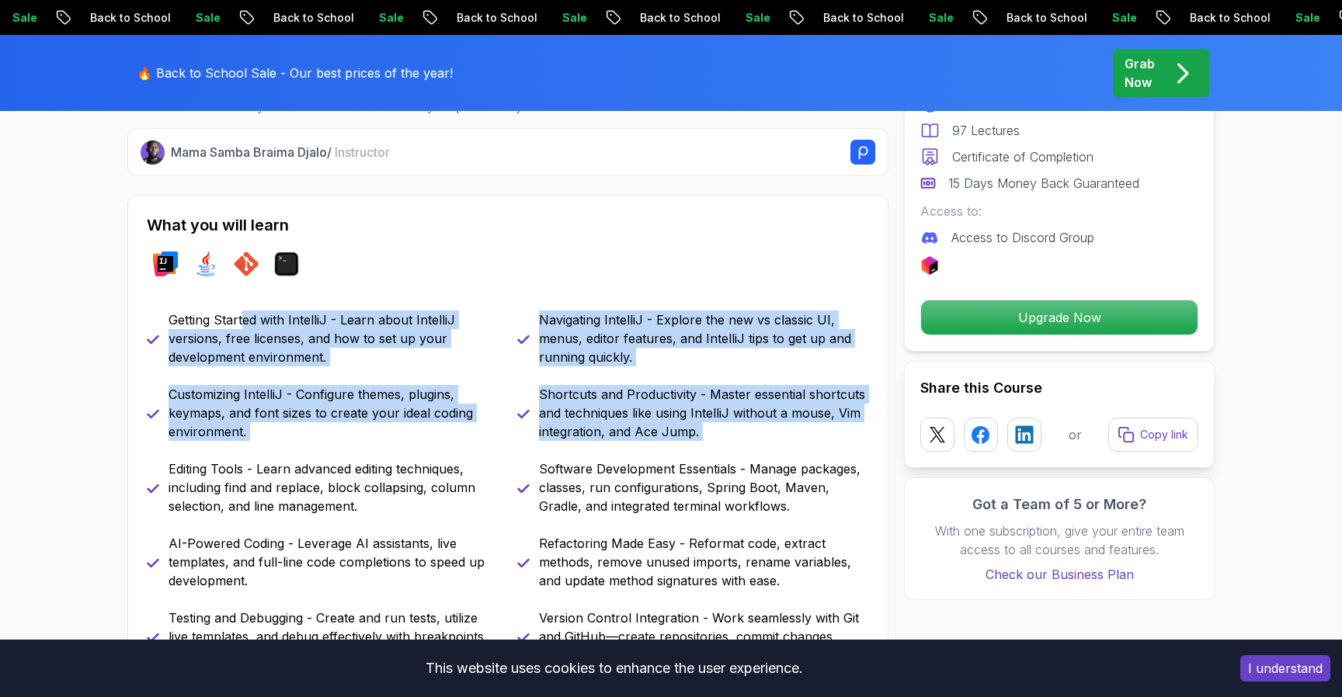
scroll to position [0, 0]
